Goal: Task Accomplishment & Management: Manage account settings

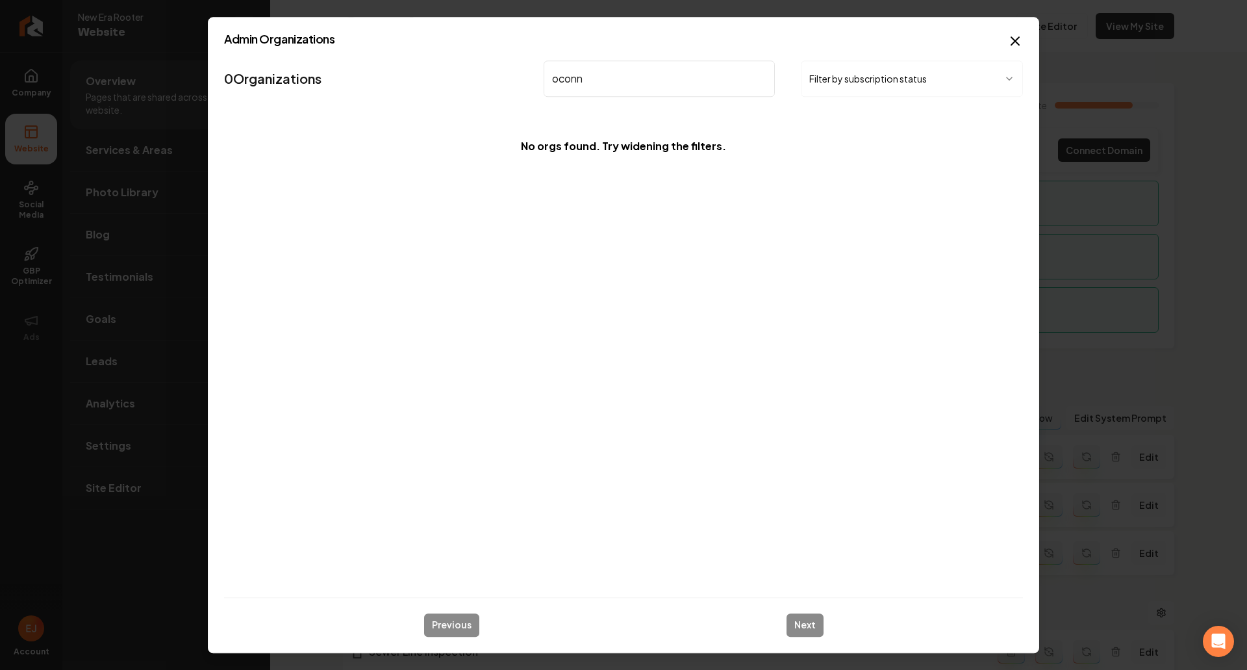
scroll to position [1988, 0]
type input "o"
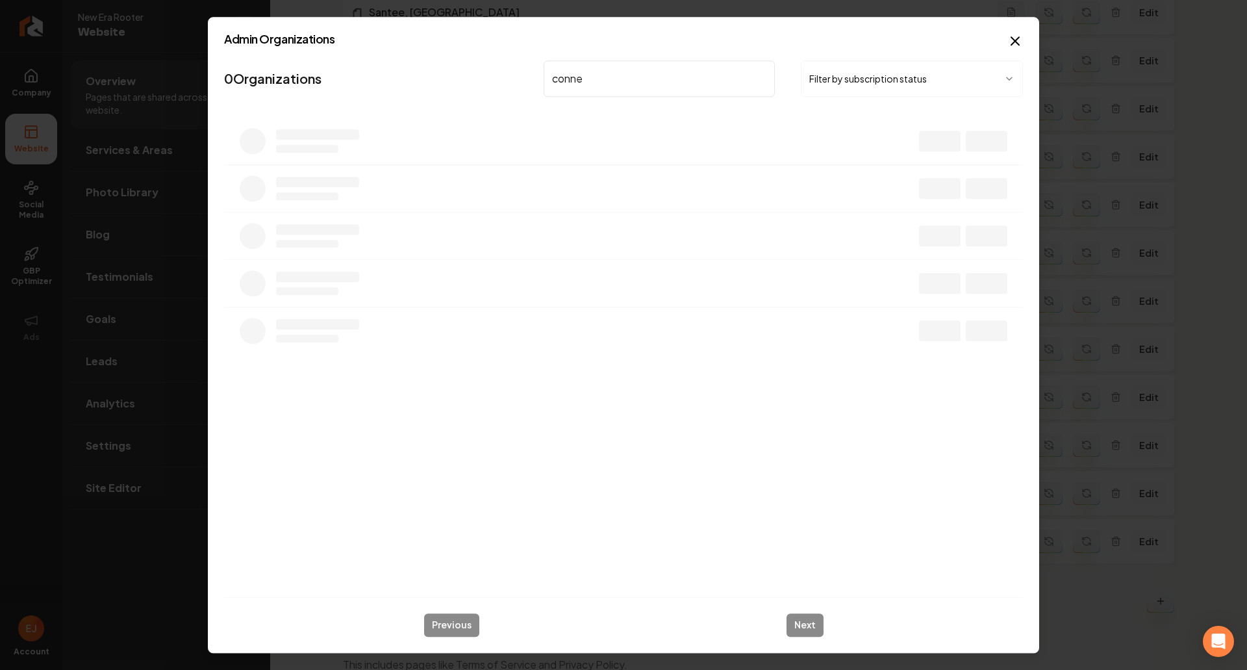
type input "[PERSON_NAME]"
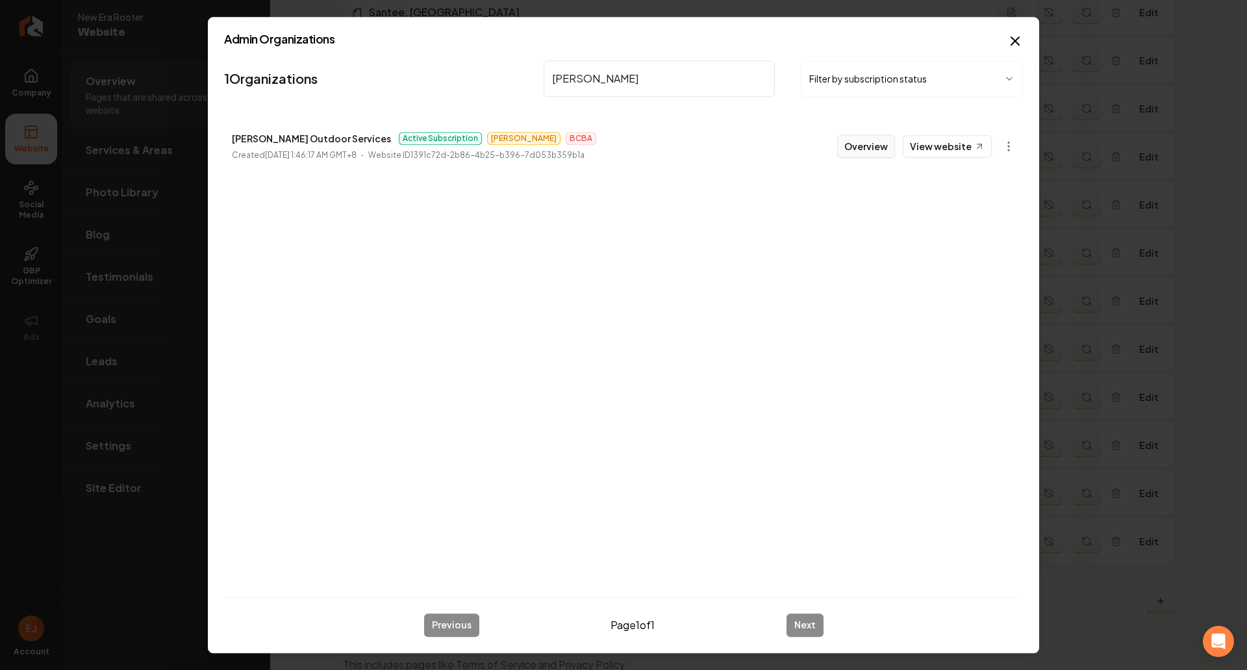
click at [862, 153] on button "Overview" at bounding box center [866, 145] width 58 height 23
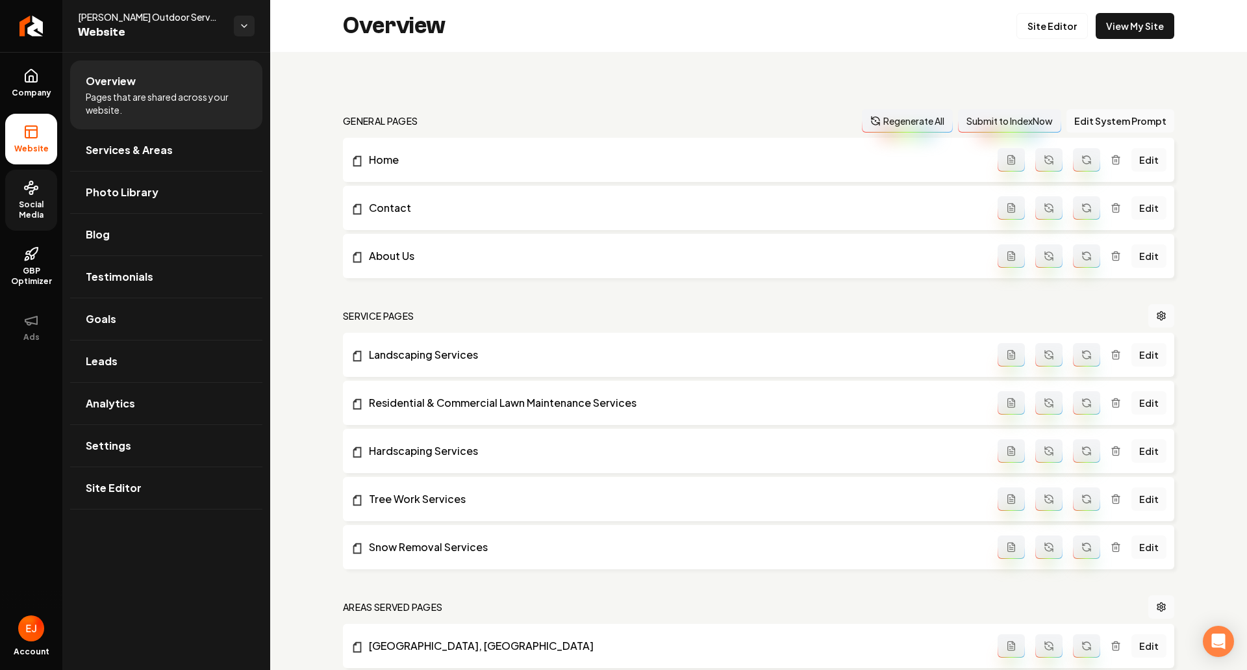
click at [23, 197] on link "Social Media" at bounding box center [31, 200] width 52 height 61
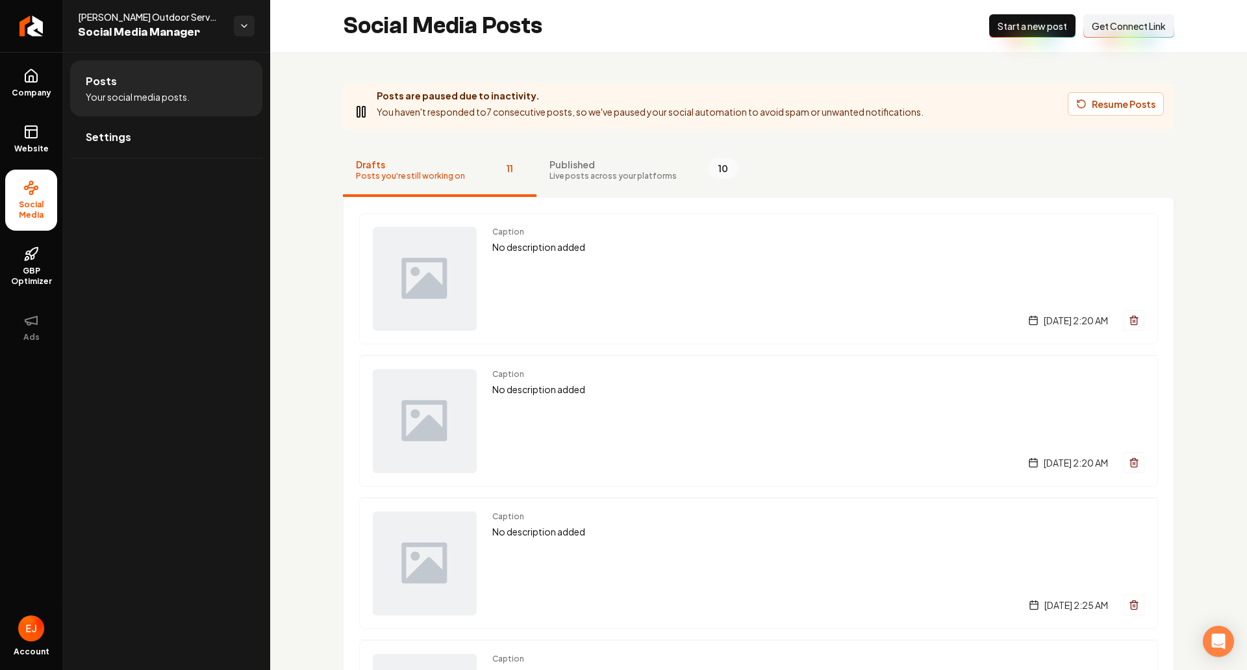
click at [249, 340] on div "Posts Your social media posts. Settings" at bounding box center [166, 361] width 208 height 618
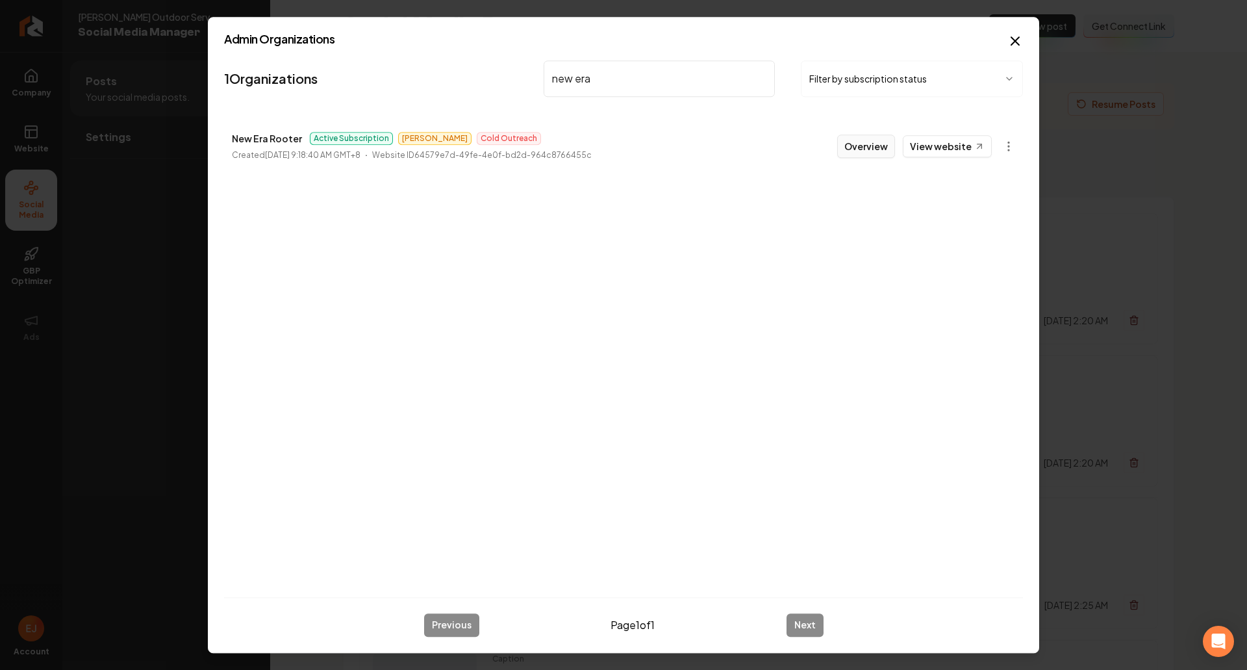
type input "new era"
click at [872, 144] on button "Overview" at bounding box center [866, 145] width 58 height 23
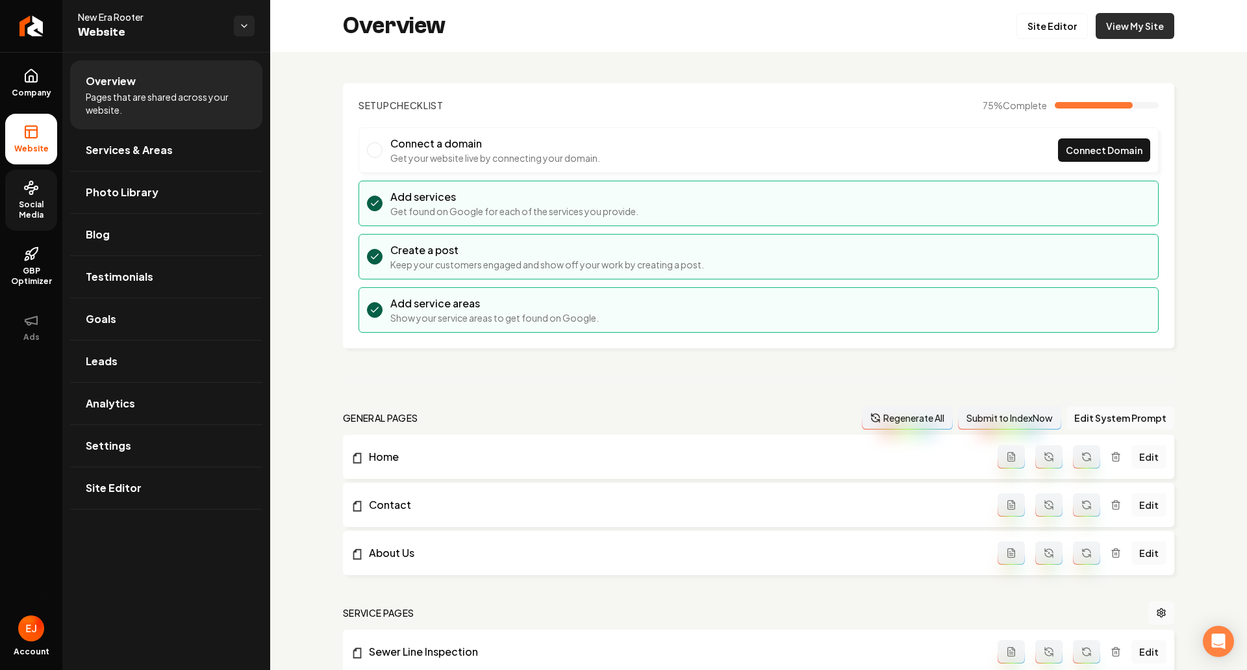
click at [1137, 16] on link "View My Site" at bounding box center [1135, 26] width 79 height 26
click at [21, 212] on span "Social Media" at bounding box center [31, 209] width 52 height 21
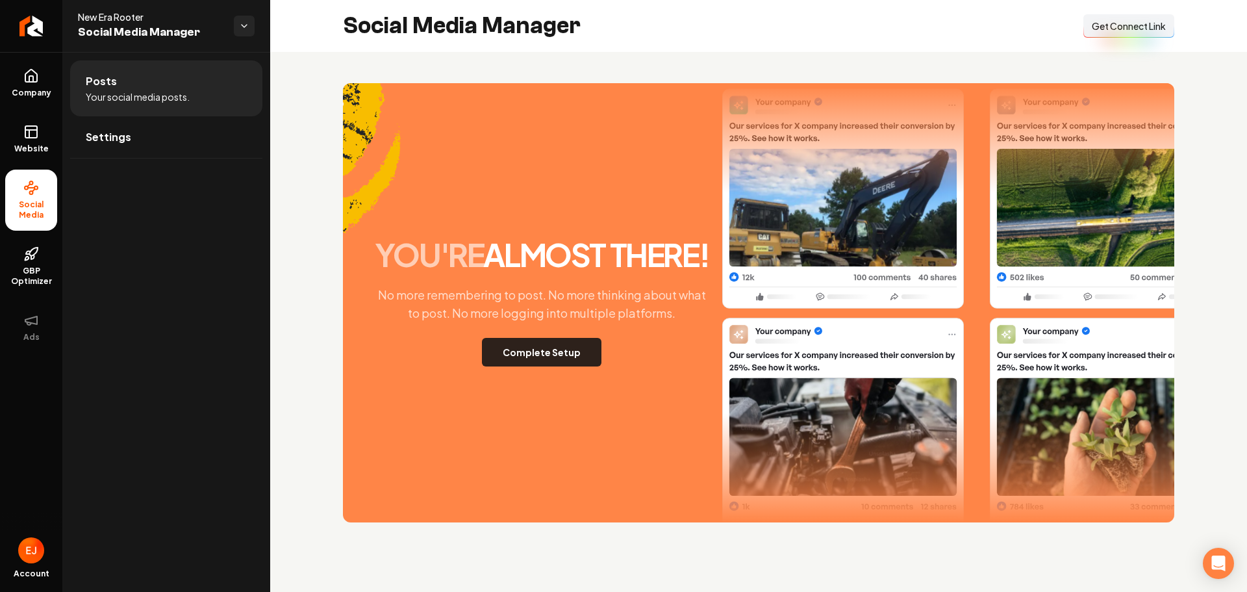
click at [532, 362] on button "Complete Setup" at bounding box center [542, 352] width 120 height 29
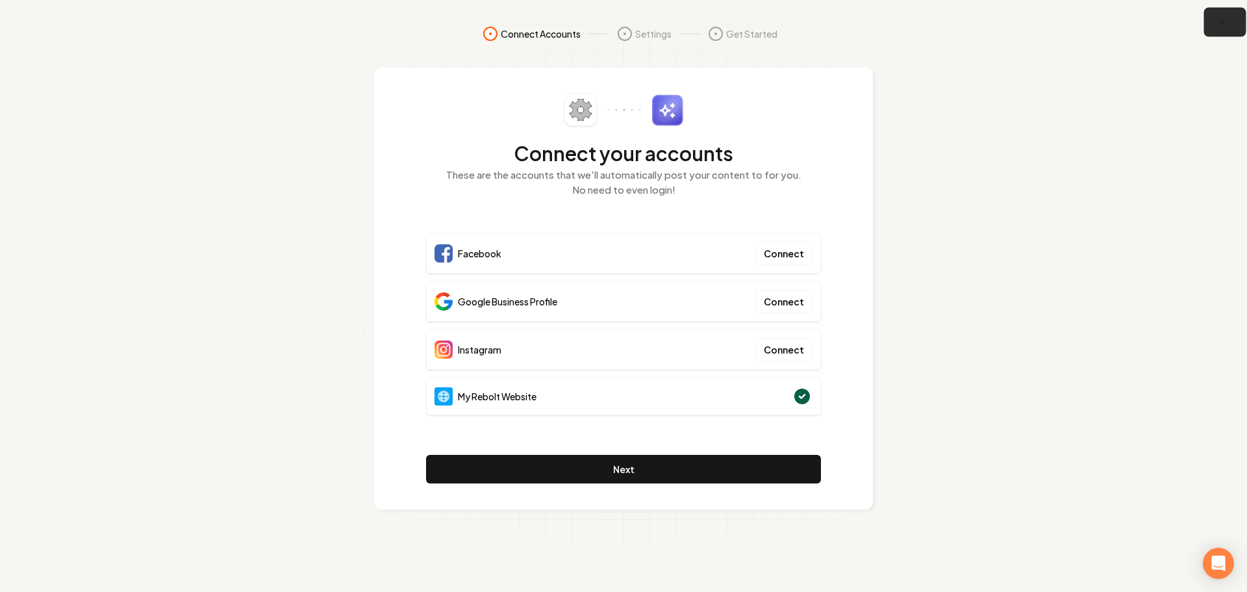
click at [1231, 21] on button "button" at bounding box center [1226, 22] width 42 height 29
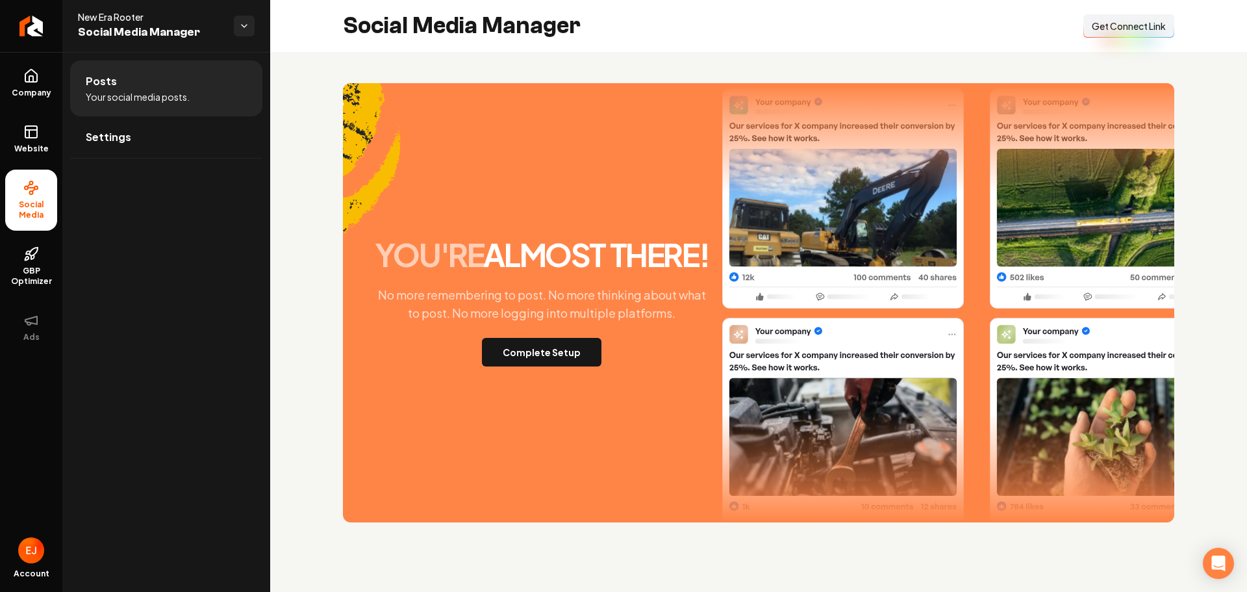
click at [1138, 32] on span "Get Connect Link" at bounding box center [1129, 25] width 74 height 13
click at [23, 157] on link "Website" at bounding box center [31, 139] width 52 height 51
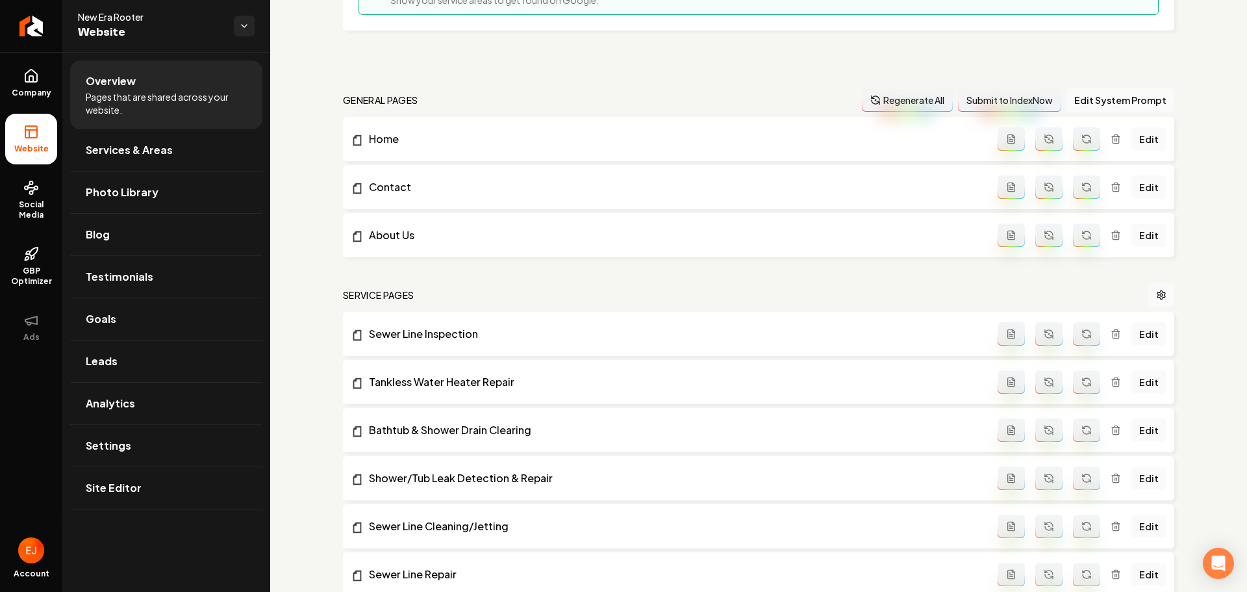
scroll to position [390, 0]
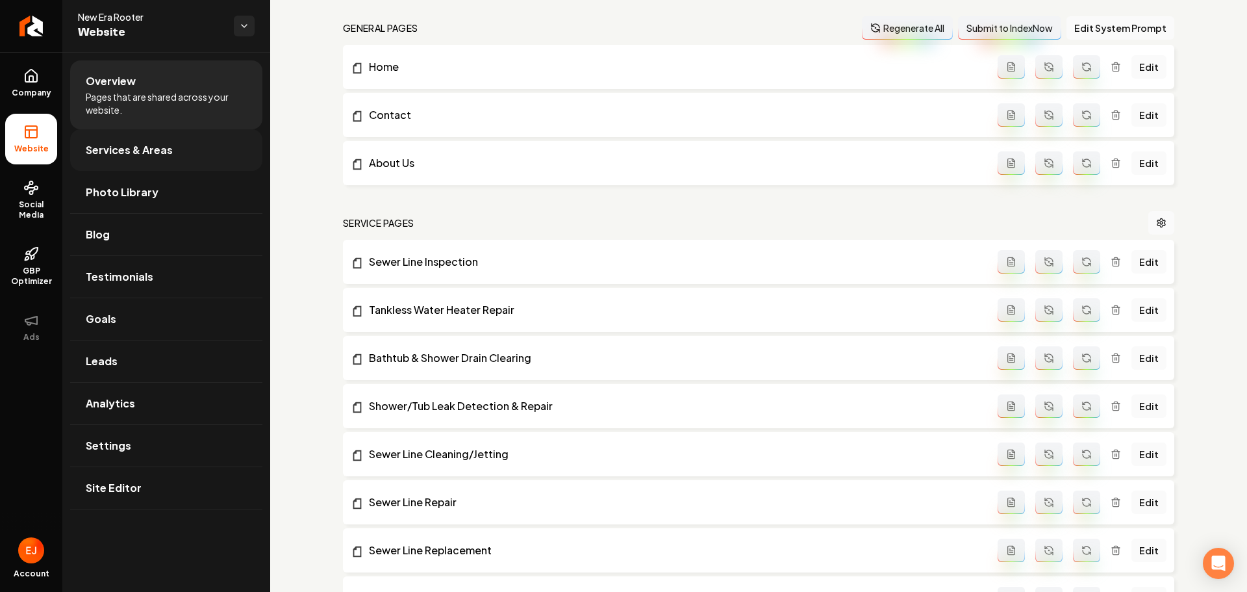
click at [146, 156] on span "Services & Areas" at bounding box center [129, 150] width 87 height 16
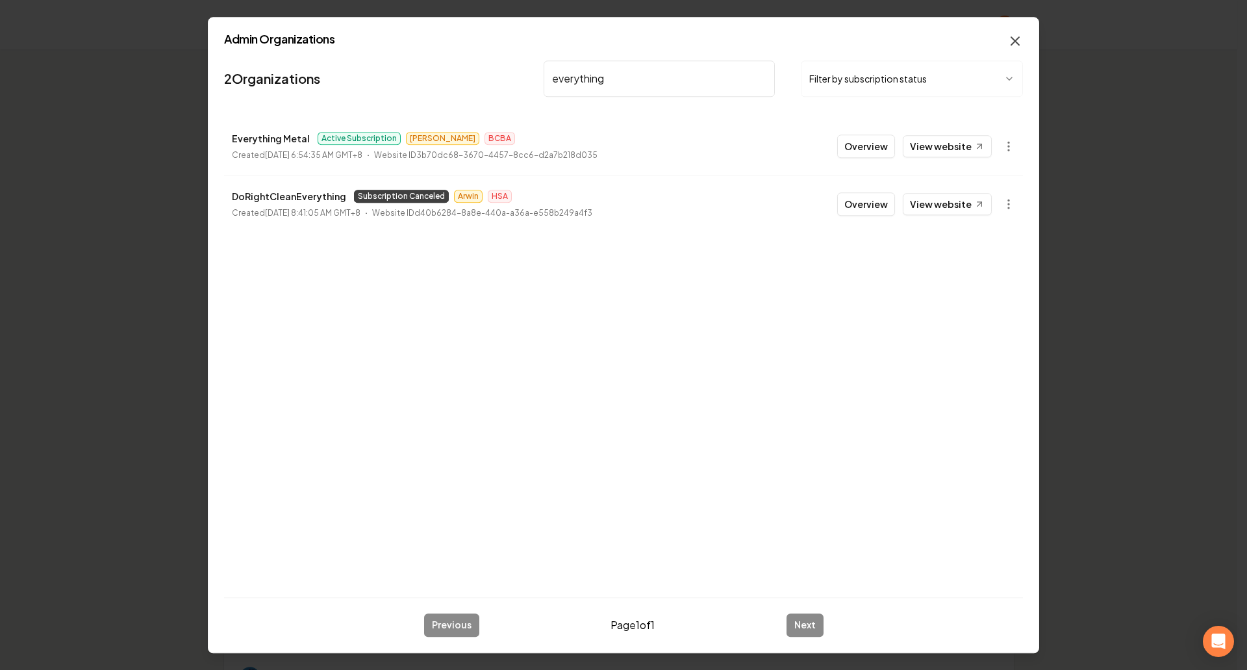
click at [1019, 47] on icon "button" at bounding box center [1016, 41] width 16 height 16
click at [1014, 40] on div "Organization Rebolt Site Builder" at bounding box center [619, 24] width 832 height 49
